Goal: Check status: Check status

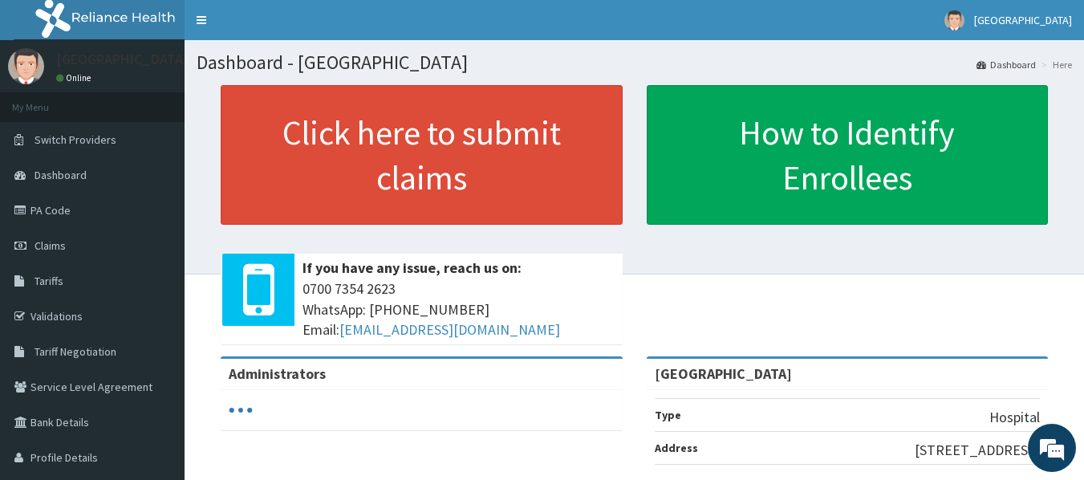
scroll to position [64, 0]
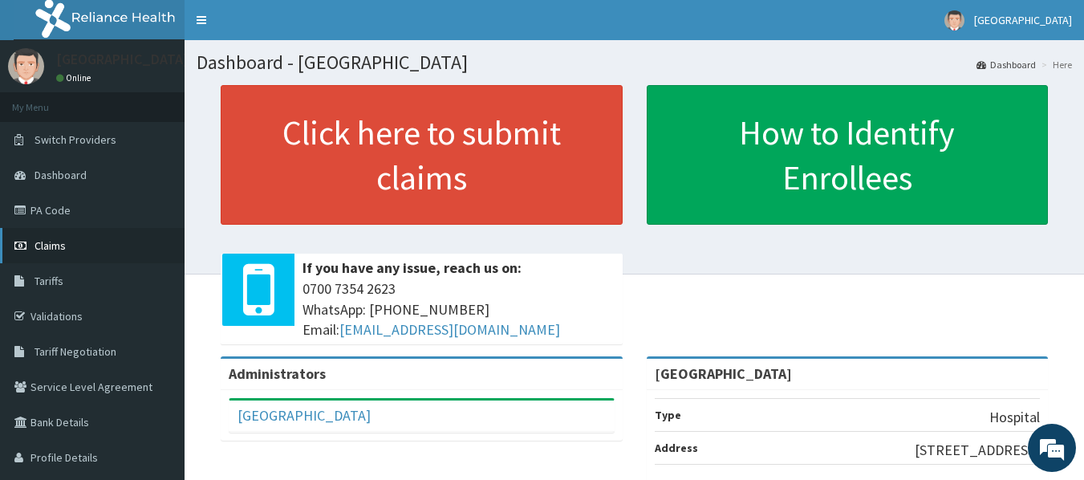
click at [53, 238] on span "Claims" at bounding box center [50, 245] width 31 height 14
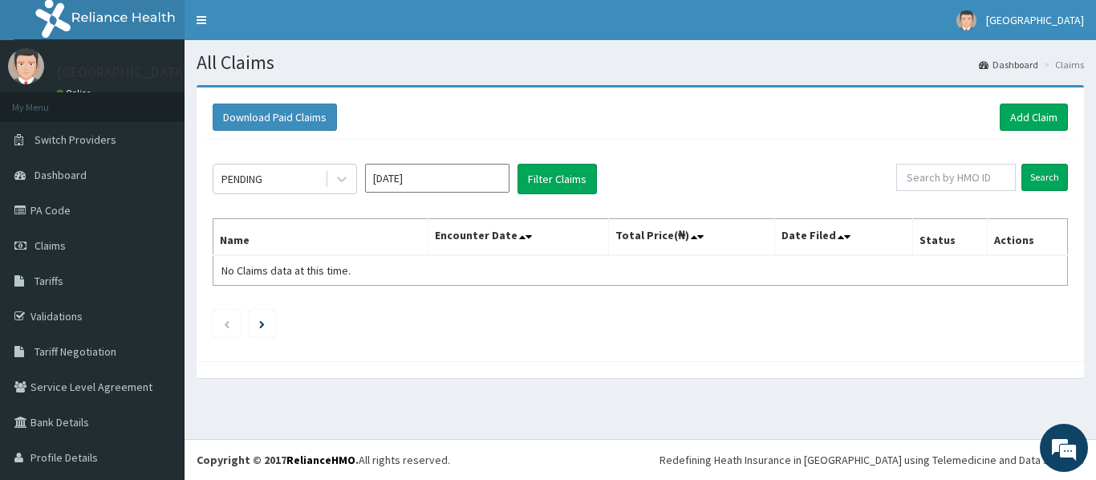
click at [452, 181] on input "Oct 2025" at bounding box center [437, 178] width 144 height 29
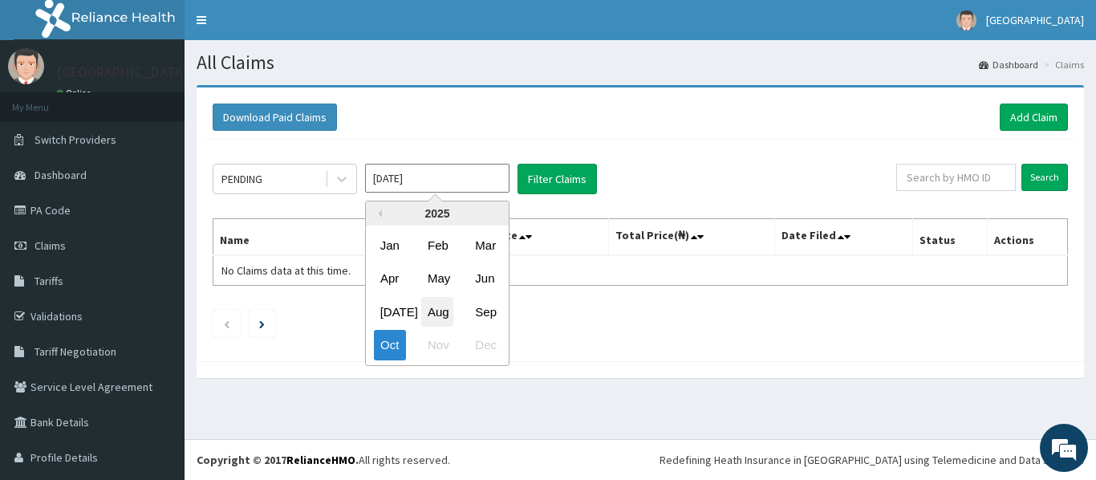
click at [439, 303] on div "Aug" at bounding box center [437, 312] width 32 height 30
type input "Aug 2025"
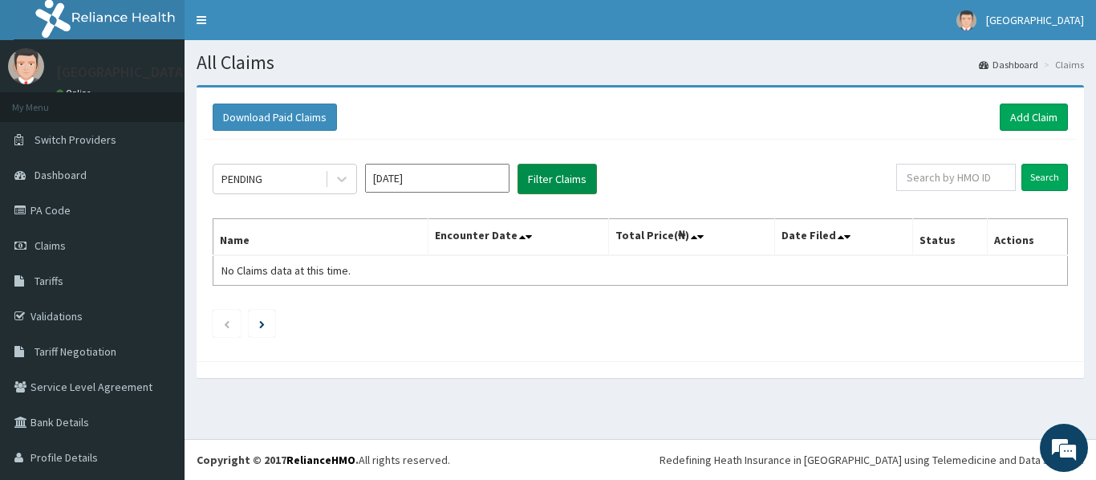
click at [564, 179] on button "Filter Claims" at bounding box center [557, 179] width 79 height 30
click at [338, 185] on icon at bounding box center [342, 179] width 16 height 16
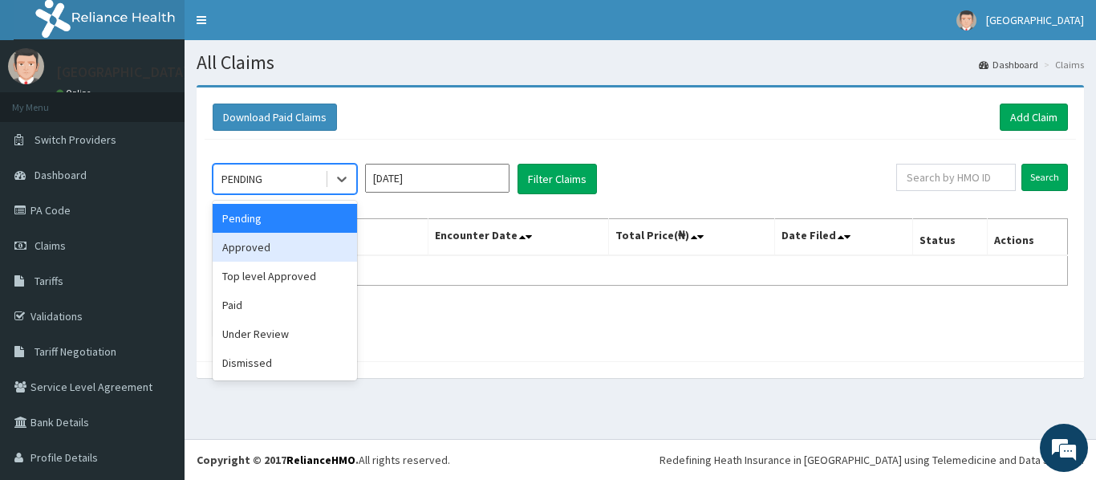
click at [334, 243] on div "Approved" at bounding box center [285, 247] width 144 height 29
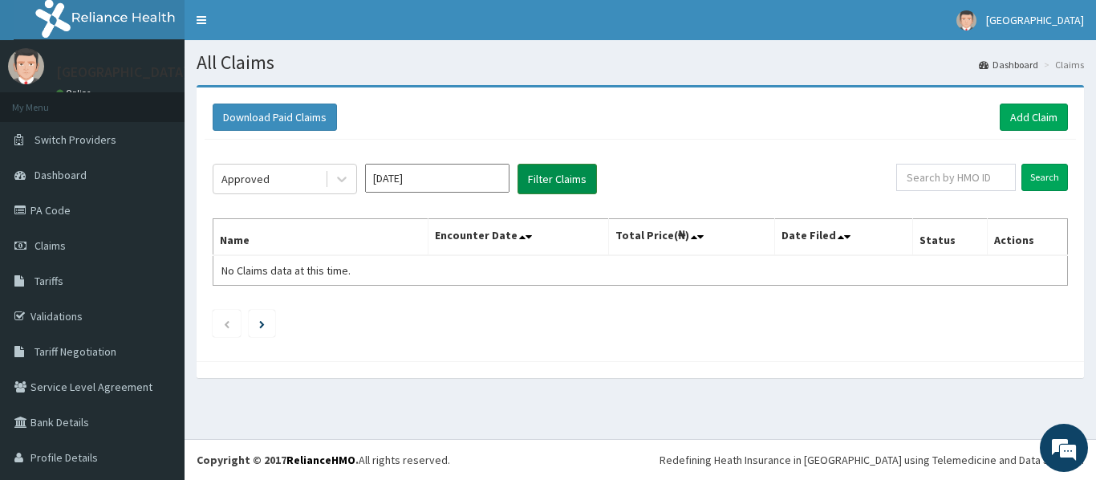
click at [577, 191] on button "Filter Claims" at bounding box center [557, 179] width 79 height 30
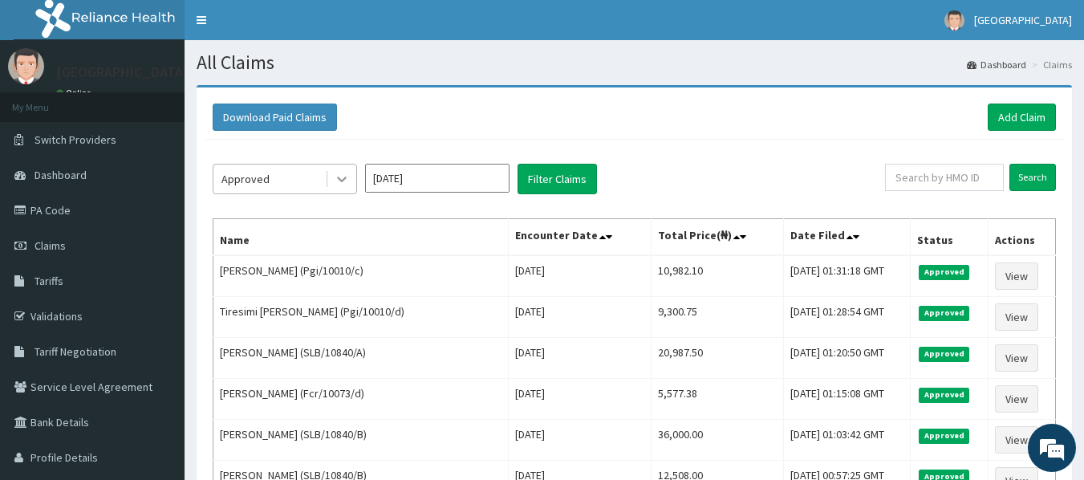
click at [348, 185] on icon at bounding box center [342, 179] width 16 height 16
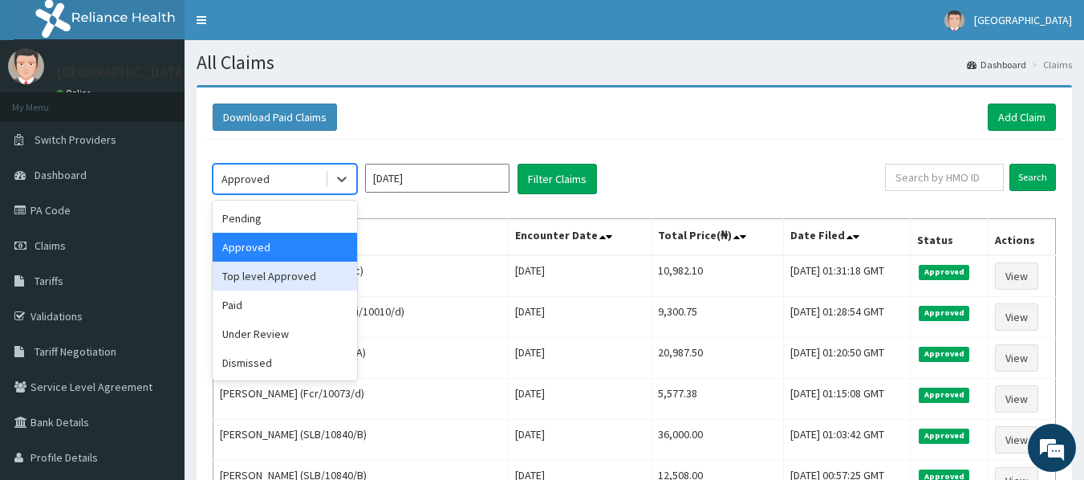
click at [320, 272] on div "Top level Approved" at bounding box center [285, 276] width 144 height 29
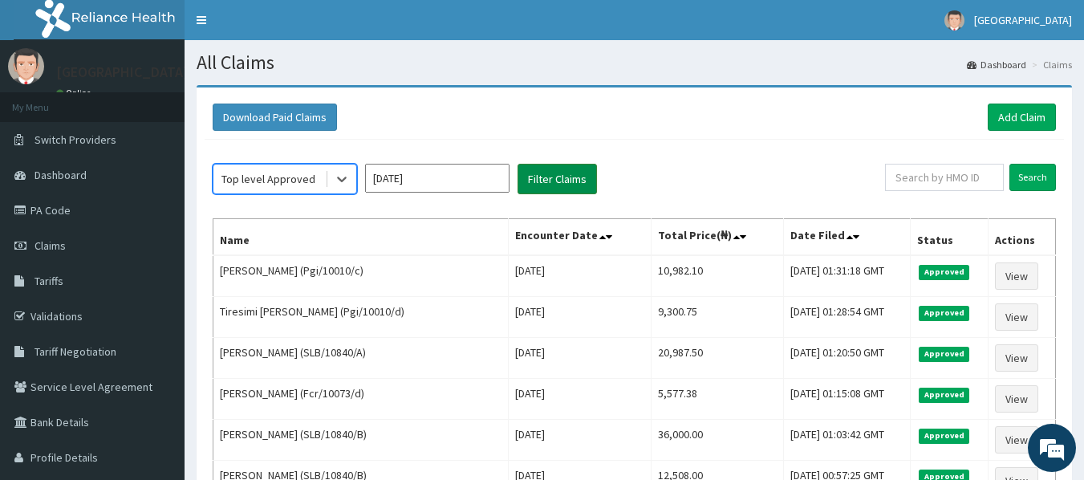
click at [570, 177] on button "Filter Claims" at bounding box center [557, 179] width 79 height 30
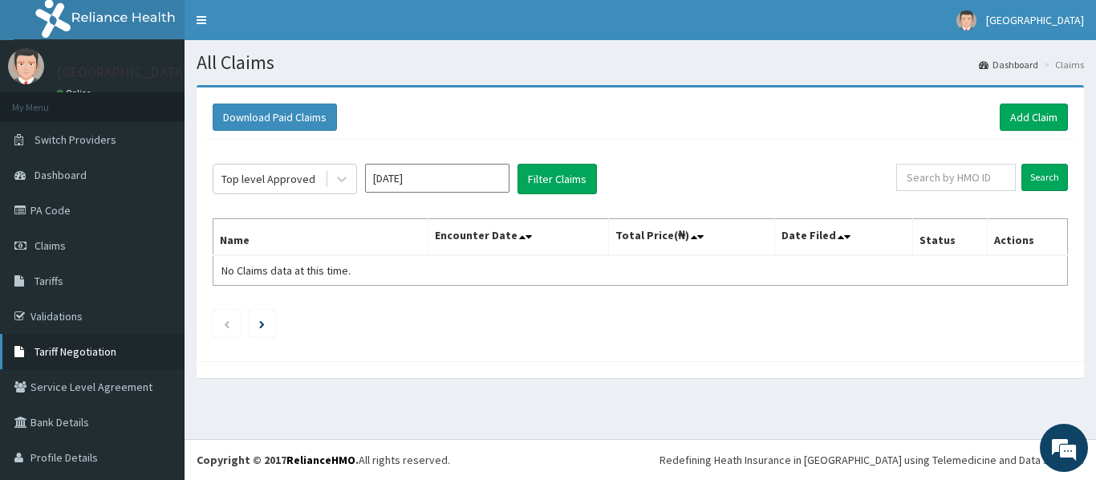
click at [79, 347] on span "Tariff Negotiation" at bounding box center [76, 351] width 82 height 14
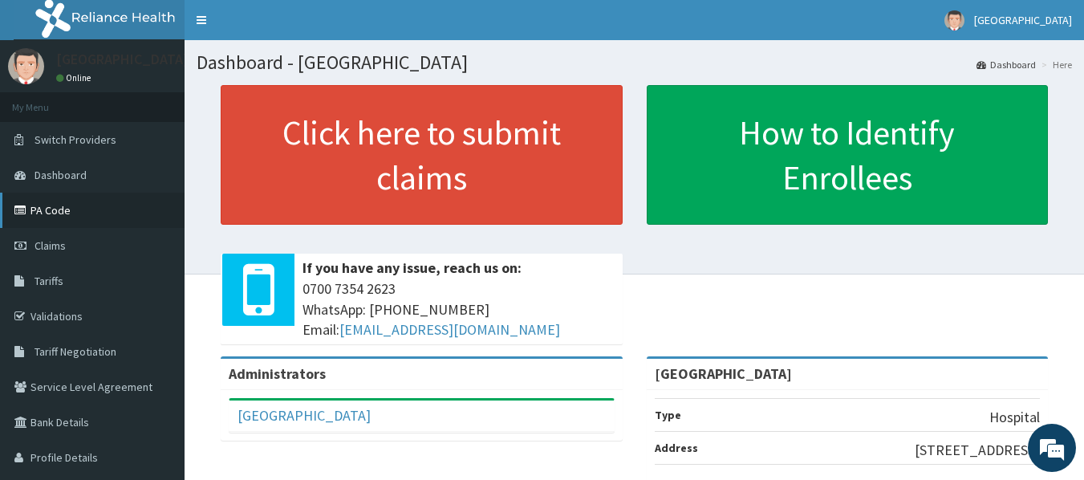
click at [58, 208] on link "PA Code" at bounding box center [92, 210] width 185 height 35
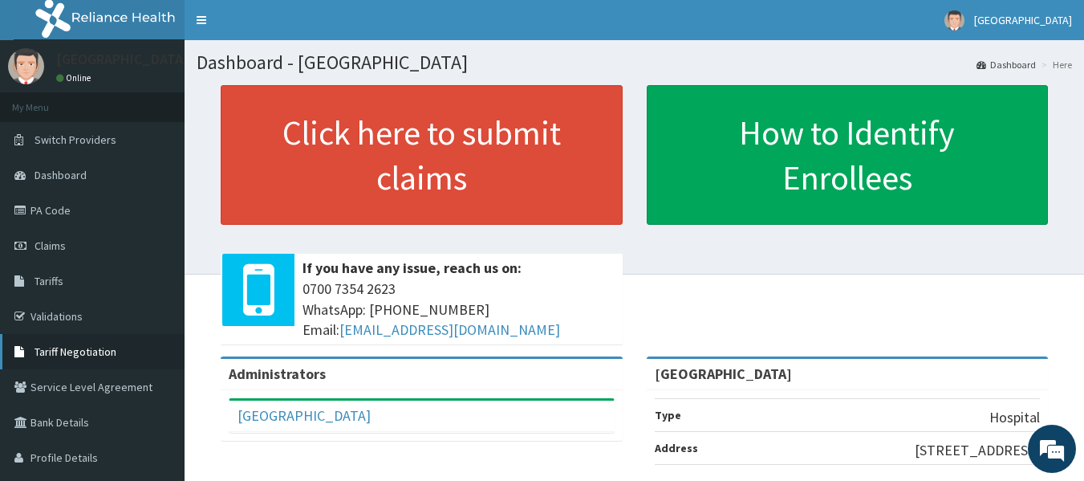
click at [68, 346] on span "Tariff Negotiation" at bounding box center [76, 351] width 82 height 14
